Goal: Task Accomplishment & Management: Use online tool/utility

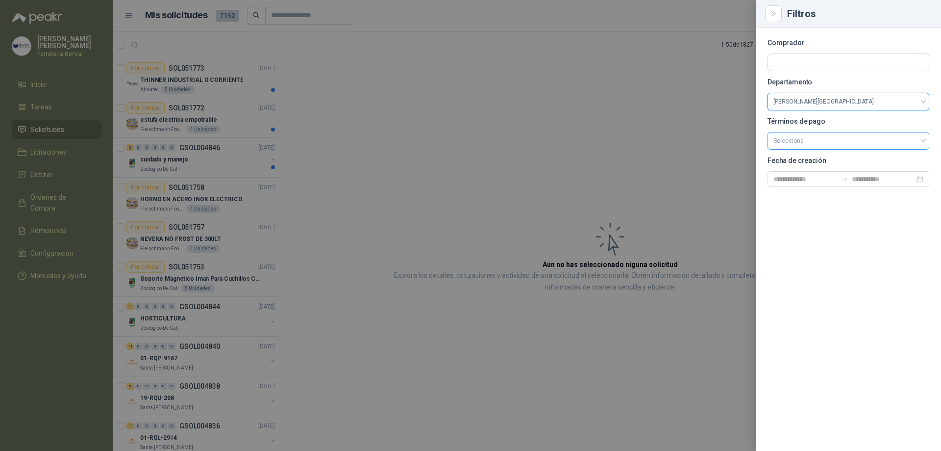
click at [792, 142] on input "search" at bounding box center [849, 139] width 150 height 15
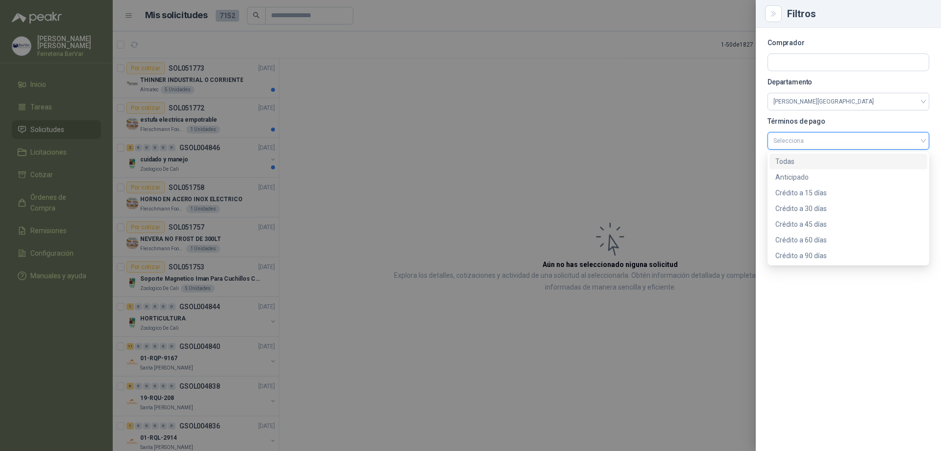
click at [864, 116] on section "Comprador Departamento [PERSON_NAME][GEOGRAPHIC_DATA] Términos de pago Seleccio…" at bounding box center [849, 113] width 162 height 147
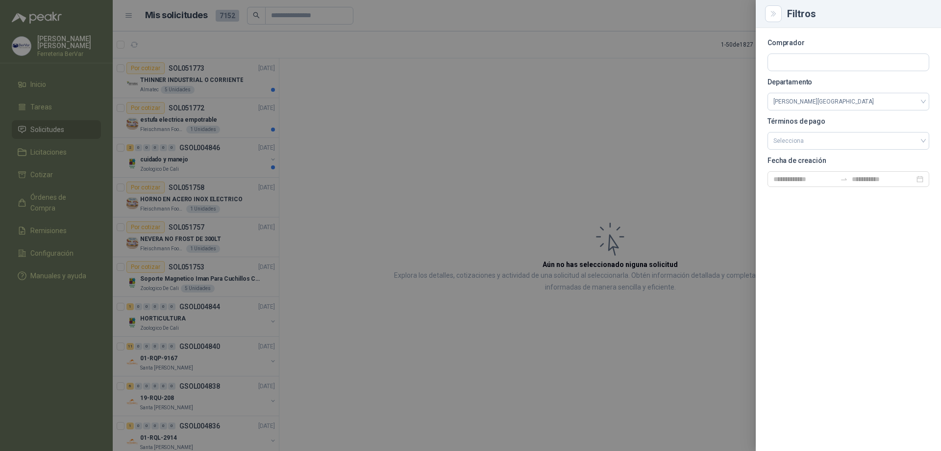
click at [811, 217] on div "Comprador Departamento [PERSON_NAME][GEOGRAPHIC_DATA] Términos de pago Seleccio…" at bounding box center [848, 239] width 185 height 423
click at [804, 177] on input at bounding box center [805, 179] width 63 height 11
click at [658, 134] on div at bounding box center [470, 225] width 941 height 451
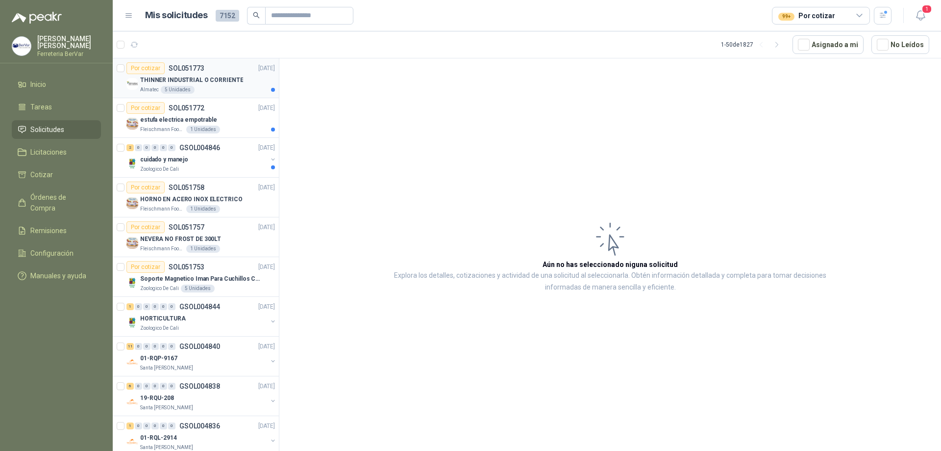
click at [199, 76] on p "THINNER INDUSTRIAL O CORRIENTE" at bounding box center [191, 80] width 103 height 9
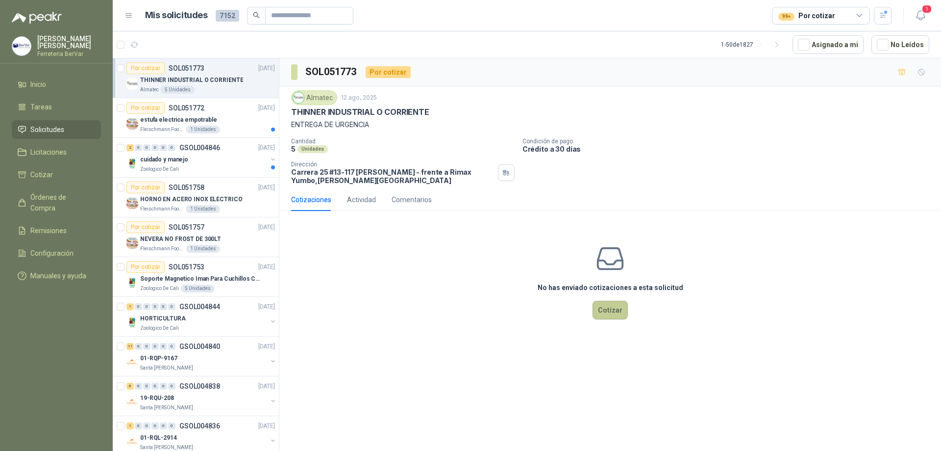
click at [599, 313] on button "Cotizar" at bounding box center [610, 310] width 35 height 19
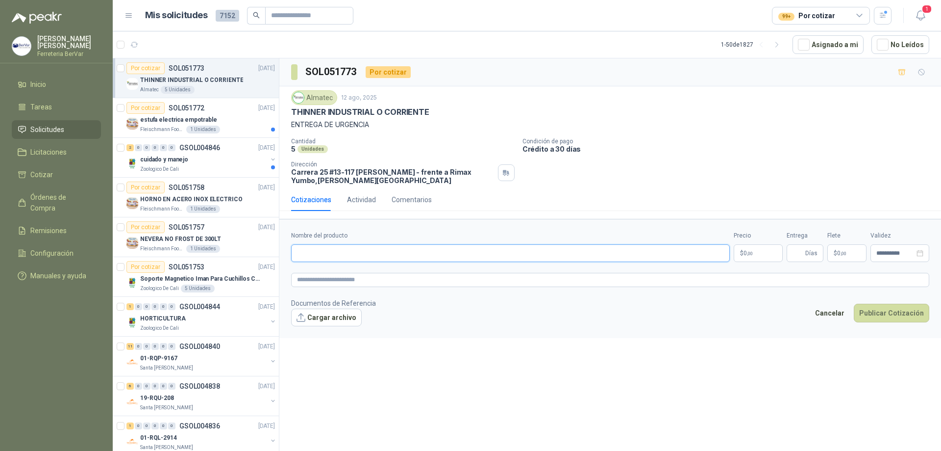
click at [343, 257] on input "Nombre del producto" at bounding box center [510, 253] width 439 height 18
click at [388, 132] on div "Almatec [DATE] THINNER INDUSTRIAL O CORRIENTE ENTREGA DE URGENCIA Cantidad 5 U…" at bounding box center [610, 137] width 638 height 94
click at [294, 151] on p "5" at bounding box center [293, 149] width 4 height 8
click at [324, 244] on input "Nombre del producto" at bounding box center [510, 253] width 439 height 18
paste input "**********"
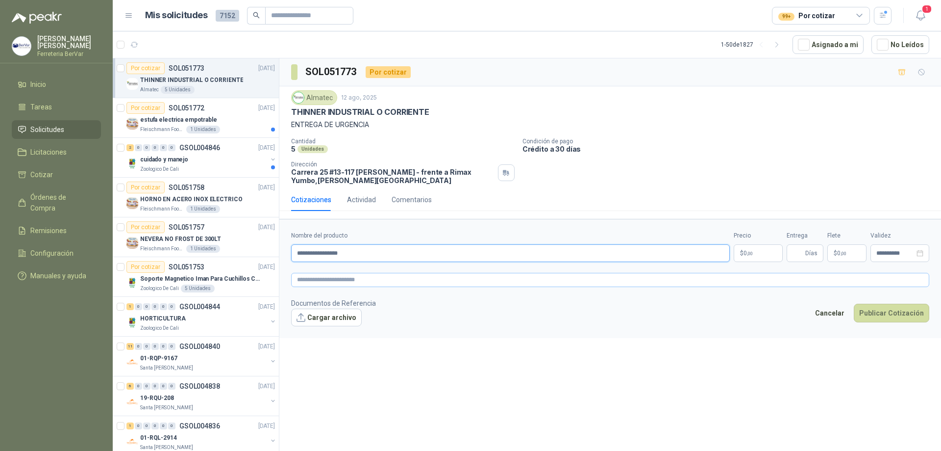
type input "**********"
click at [326, 281] on textarea at bounding box center [610, 280] width 638 height 14
paste textarea "**********"
type textarea "**********"
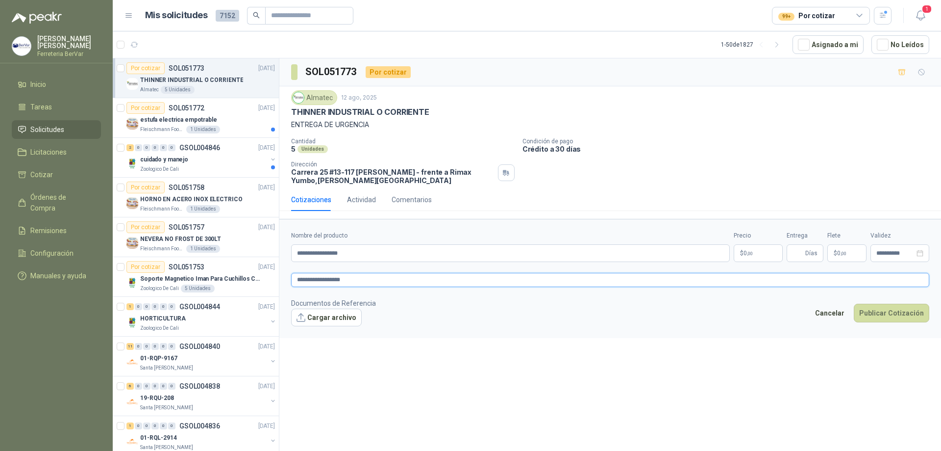
type textarea "**********"
click at [769, 253] on body "[PERSON_NAME] Ferreteria BerVar Inicio Tareas Solicitudes Licitaciones Cotizar …" at bounding box center [470, 225] width 941 height 451
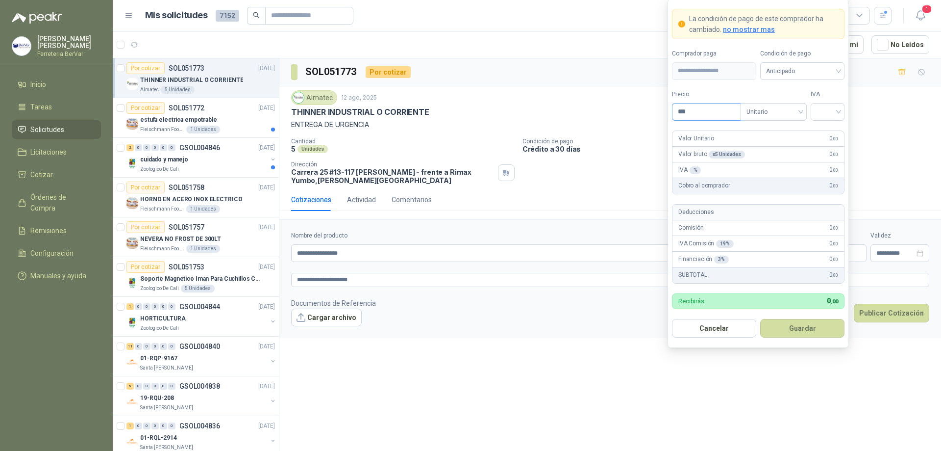
drag, startPoint x: 694, startPoint y: 110, endPoint x: 675, endPoint y: 111, distance: 18.7
click at [675, 111] on input "***" at bounding box center [707, 111] width 68 height 17
click at [771, 112] on span "Unitario" at bounding box center [774, 111] width 54 height 15
type input "********"
click at [771, 112] on span "Unitario" at bounding box center [774, 111] width 54 height 15
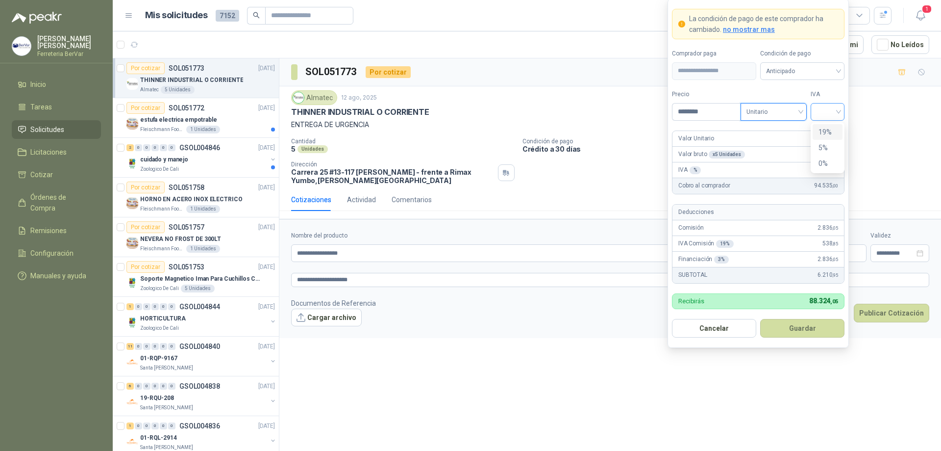
click at [839, 116] on div at bounding box center [828, 112] width 34 height 18
click at [830, 132] on div "19%" at bounding box center [828, 132] width 18 height 11
click at [803, 77] on span "Anticipado" at bounding box center [802, 71] width 73 height 15
click at [820, 325] on button "Guardar" at bounding box center [802, 328] width 84 height 19
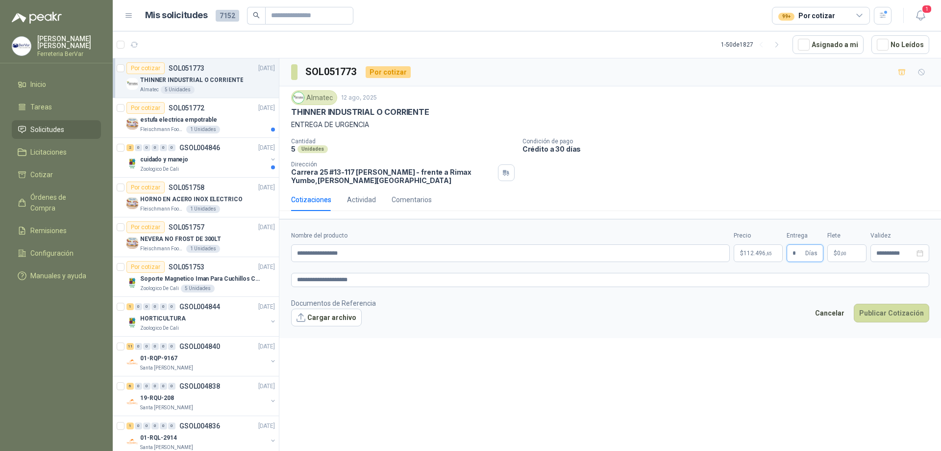
type input "*"
click at [848, 248] on p "$ 0 ,00" at bounding box center [847, 253] width 39 height 18
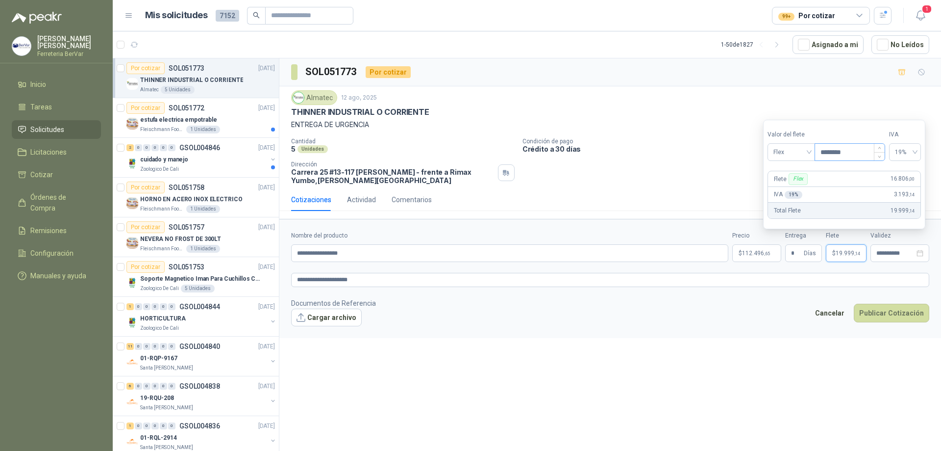
type input "********"
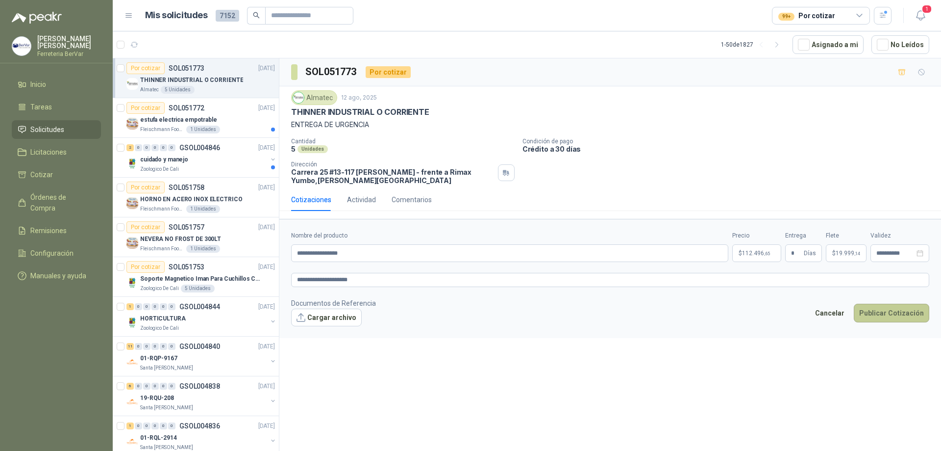
click at [885, 315] on button "Publicar Cotización" at bounding box center [892, 313] width 76 height 19
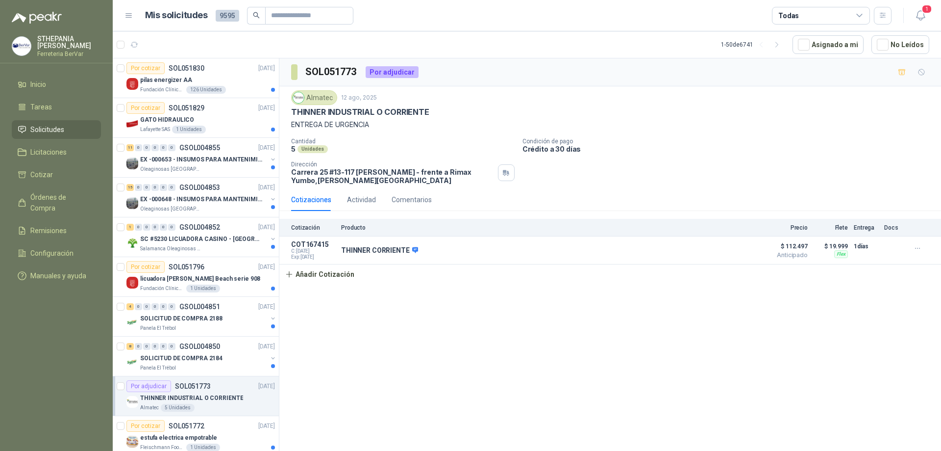
click at [833, 22] on div "Todas" at bounding box center [821, 16] width 98 height 18
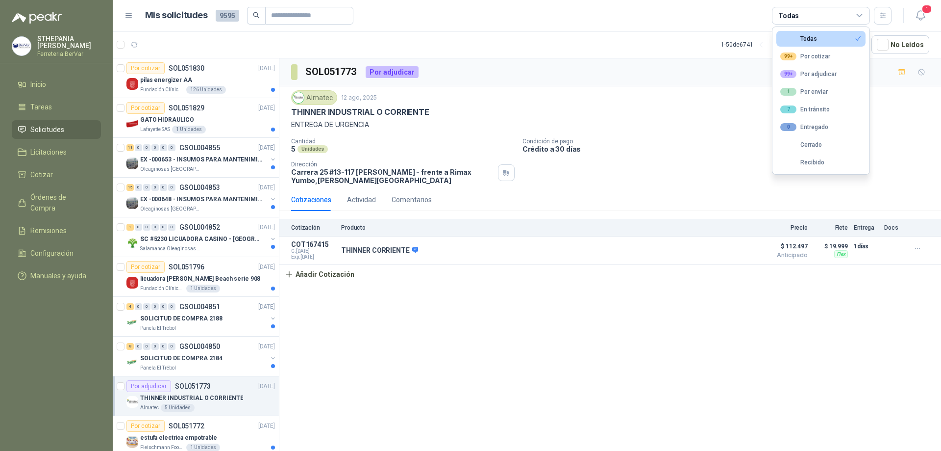
click at [833, 22] on div "Todas" at bounding box center [821, 16] width 98 height 18
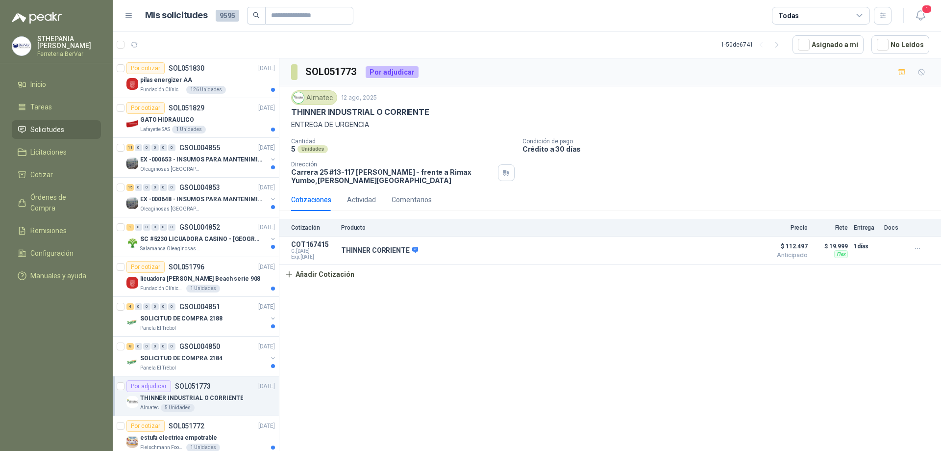
click at [833, 22] on div "Todas" at bounding box center [821, 16] width 98 height 18
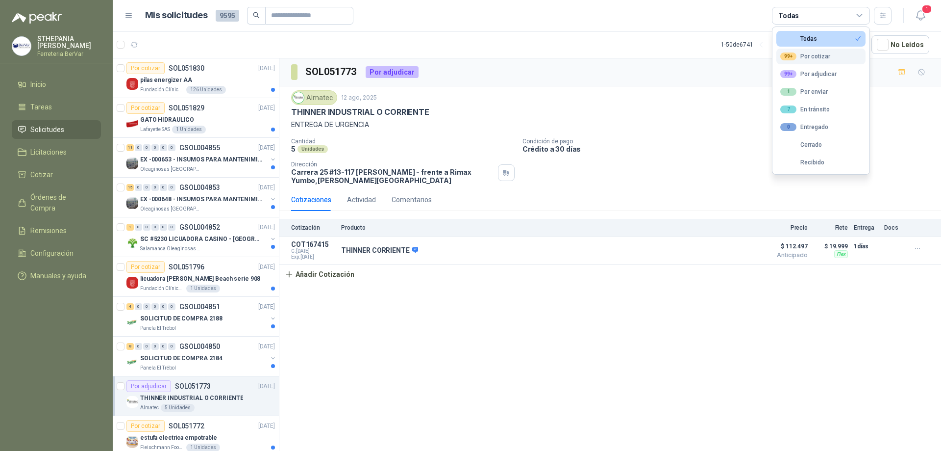
click at [808, 59] on div "99+ Por cotizar" at bounding box center [806, 56] width 50 height 8
click at [903, 109] on div "THINNER INDUSTRIAL O CORRIENTE" at bounding box center [610, 112] width 638 height 10
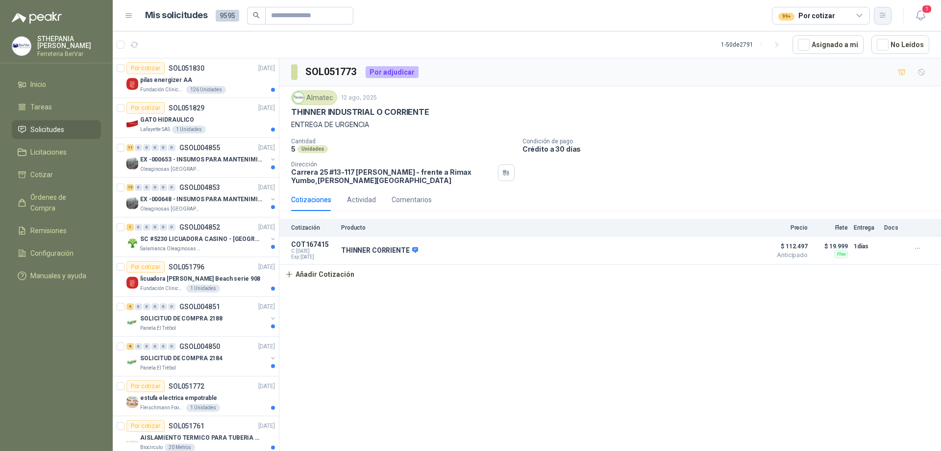
click at [880, 20] on button "button" at bounding box center [883, 16] width 18 height 18
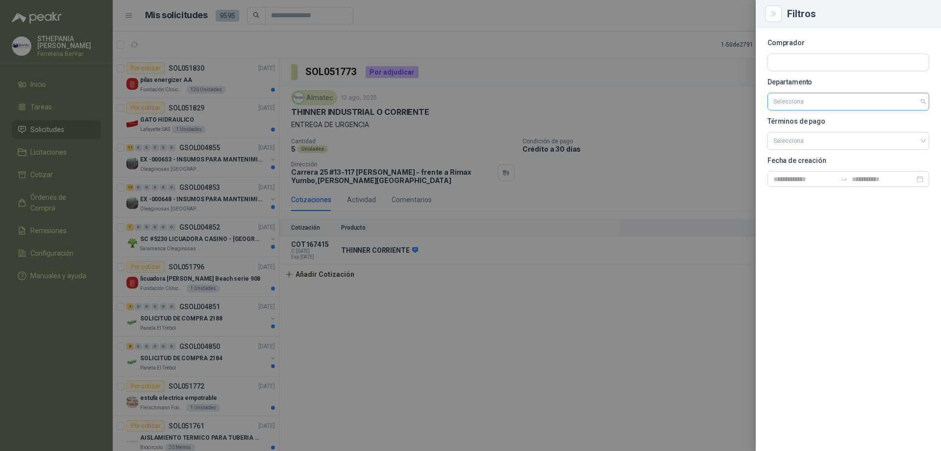
click at [787, 103] on input "search" at bounding box center [849, 101] width 150 height 17
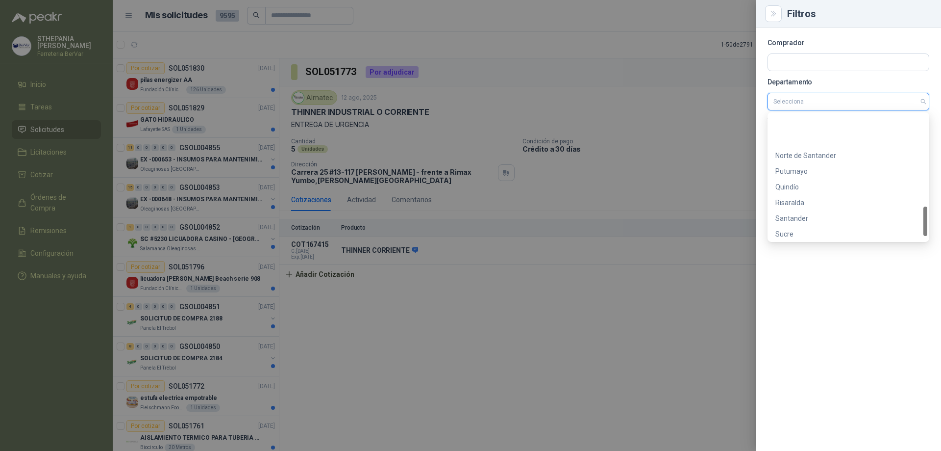
scroll to position [392, 0]
click at [822, 214] on div "[PERSON_NAME][GEOGRAPHIC_DATA]" at bounding box center [849, 216] width 146 height 11
click at [835, 222] on div "[PERSON_NAME][GEOGRAPHIC_DATA]" at bounding box center [849, 216] width 158 height 16
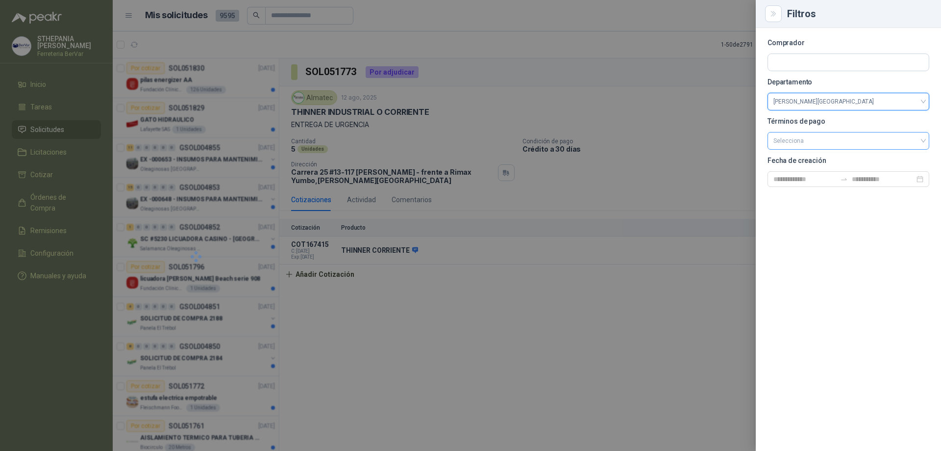
click at [804, 134] on input "search" at bounding box center [849, 139] width 150 height 15
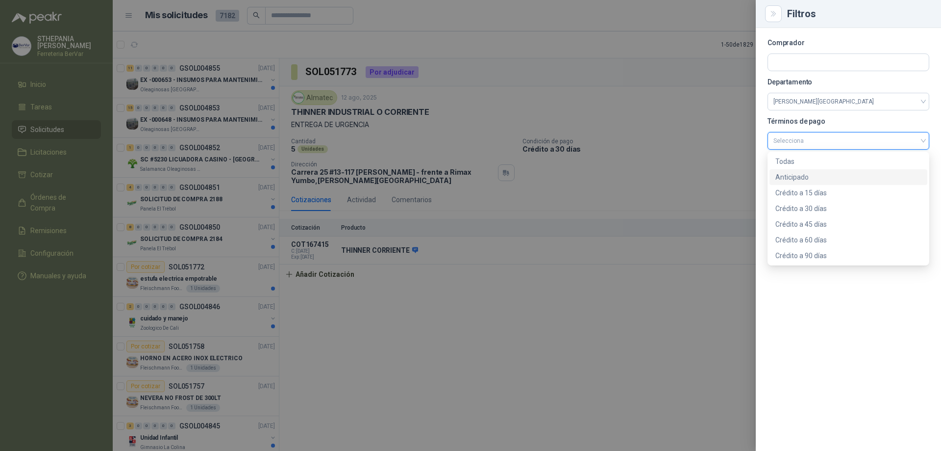
click at [812, 174] on div "Anticipado" at bounding box center [849, 177] width 146 height 11
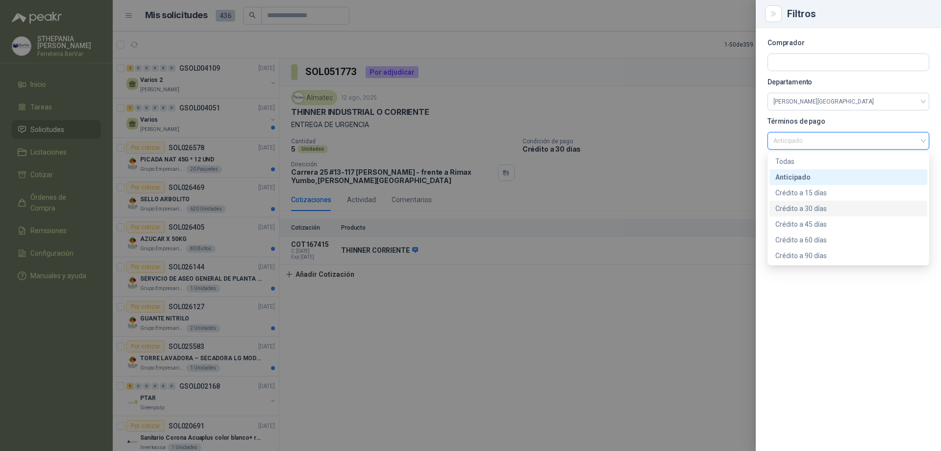
drag, startPoint x: 759, startPoint y: 26, endPoint x: 765, endPoint y: 20, distance: 9.0
click at [764, 22] on div "Filtros" at bounding box center [848, 14] width 185 height 28
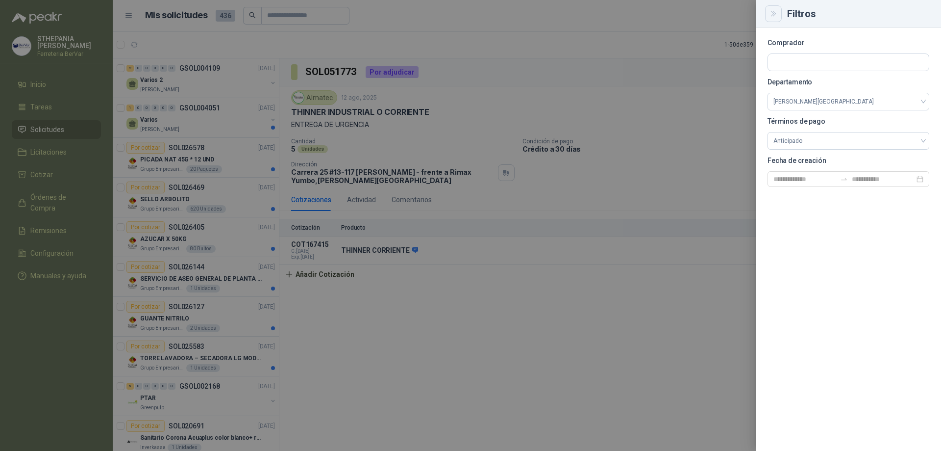
drag, startPoint x: 765, startPoint y: 19, endPoint x: 770, endPoint y: 15, distance: 7.0
click at [768, 16] on div "Filtros" at bounding box center [848, 14] width 185 height 28
click at [771, 15] on icon "Close" at bounding box center [774, 14] width 8 height 8
